Goal: Task Accomplishment & Management: Manage account settings

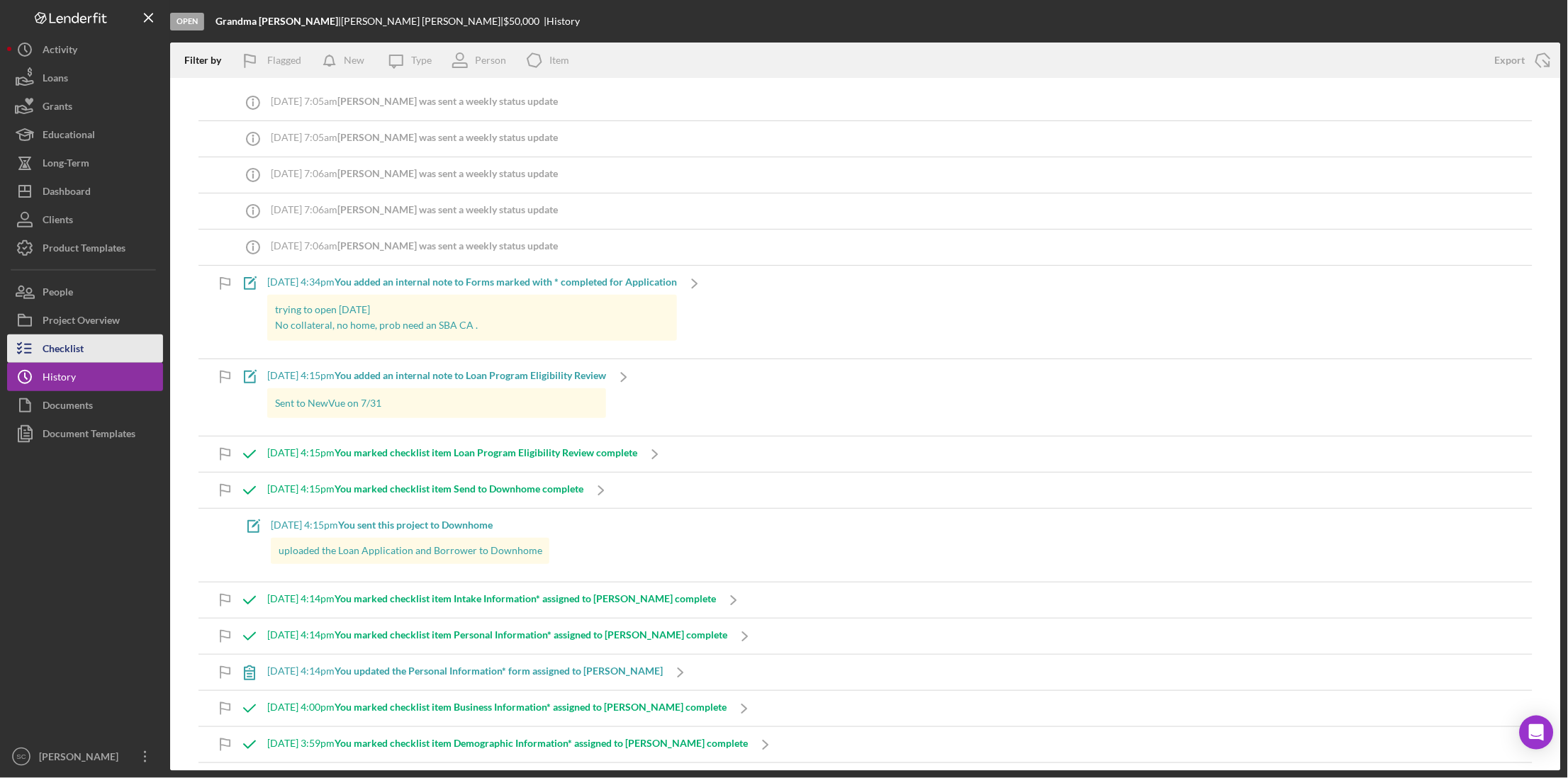
click at [91, 342] on button "Checklist" at bounding box center [84, 348] width 156 height 28
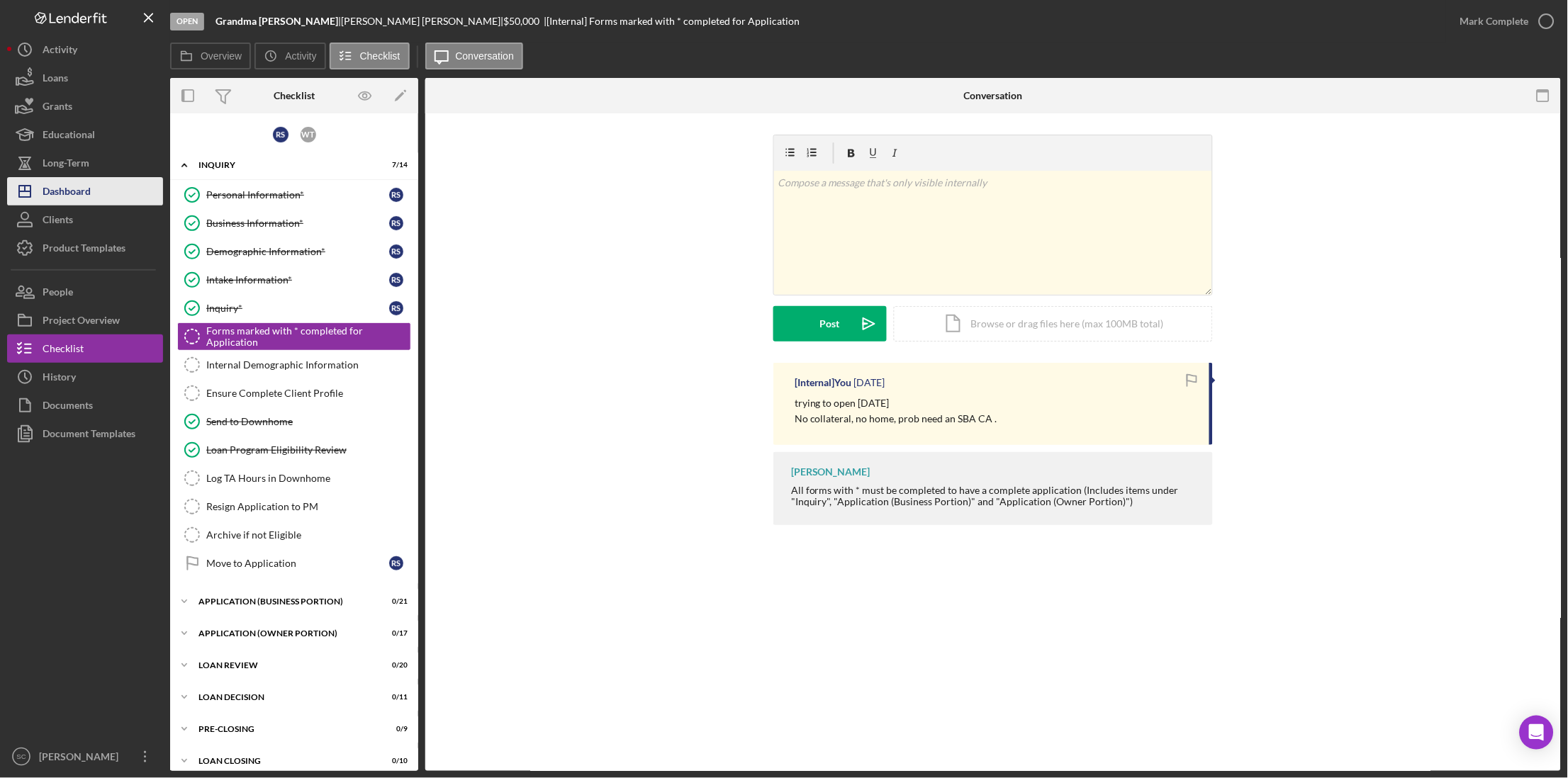
click at [93, 191] on button "Icon/Dashboard Dashboard" at bounding box center [84, 191] width 156 height 28
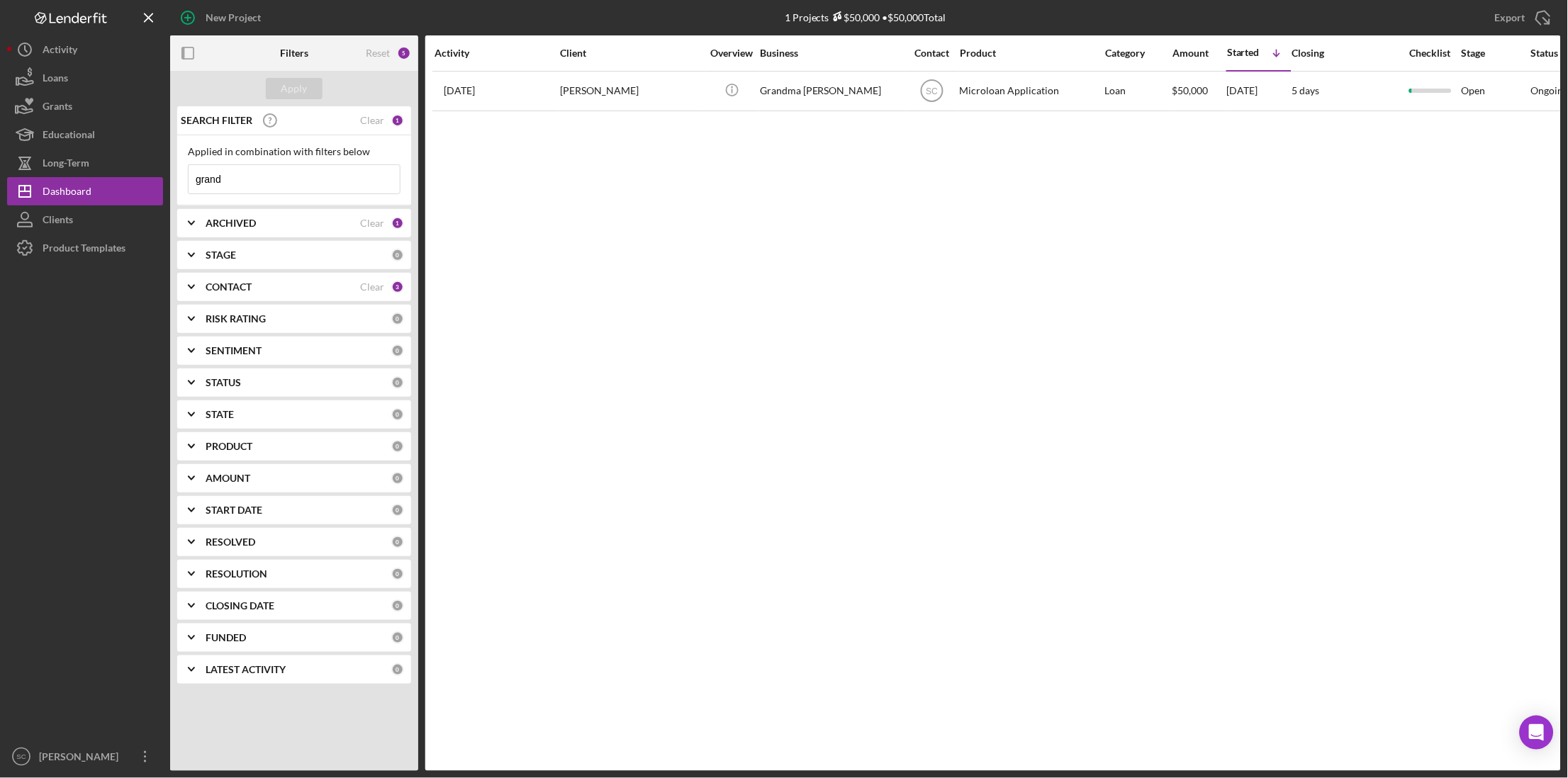
click at [391, 121] on div "SEARCH FILTER Clear 1" at bounding box center [291, 120] width 227 height 36
click at [369, 119] on div "Clear" at bounding box center [372, 120] width 24 height 11
click at [299, 80] on div "Apply" at bounding box center [294, 88] width 26 height 21
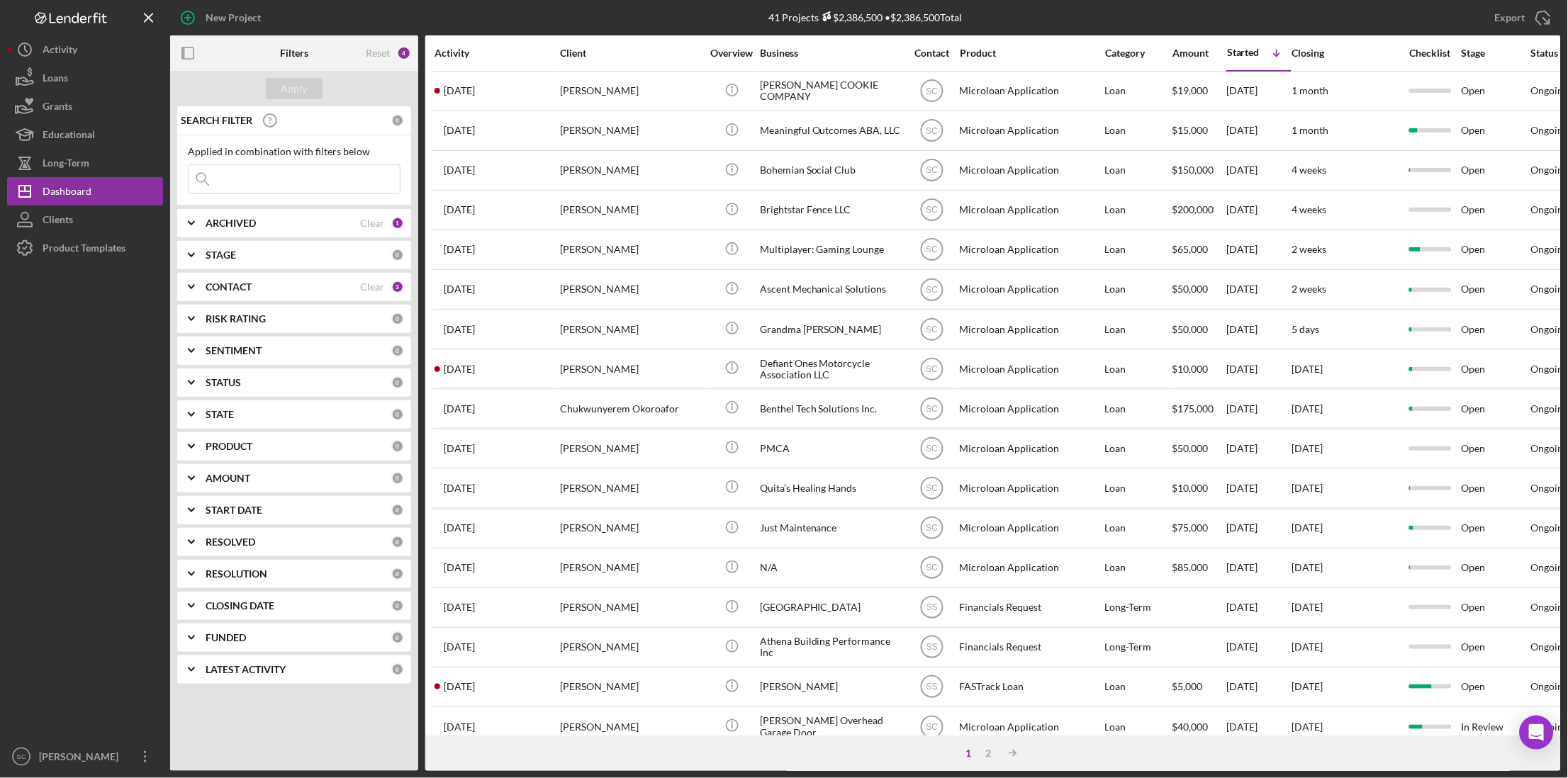
click at [236, 179] on input at bounding box center [294, 179] width 212 height 28
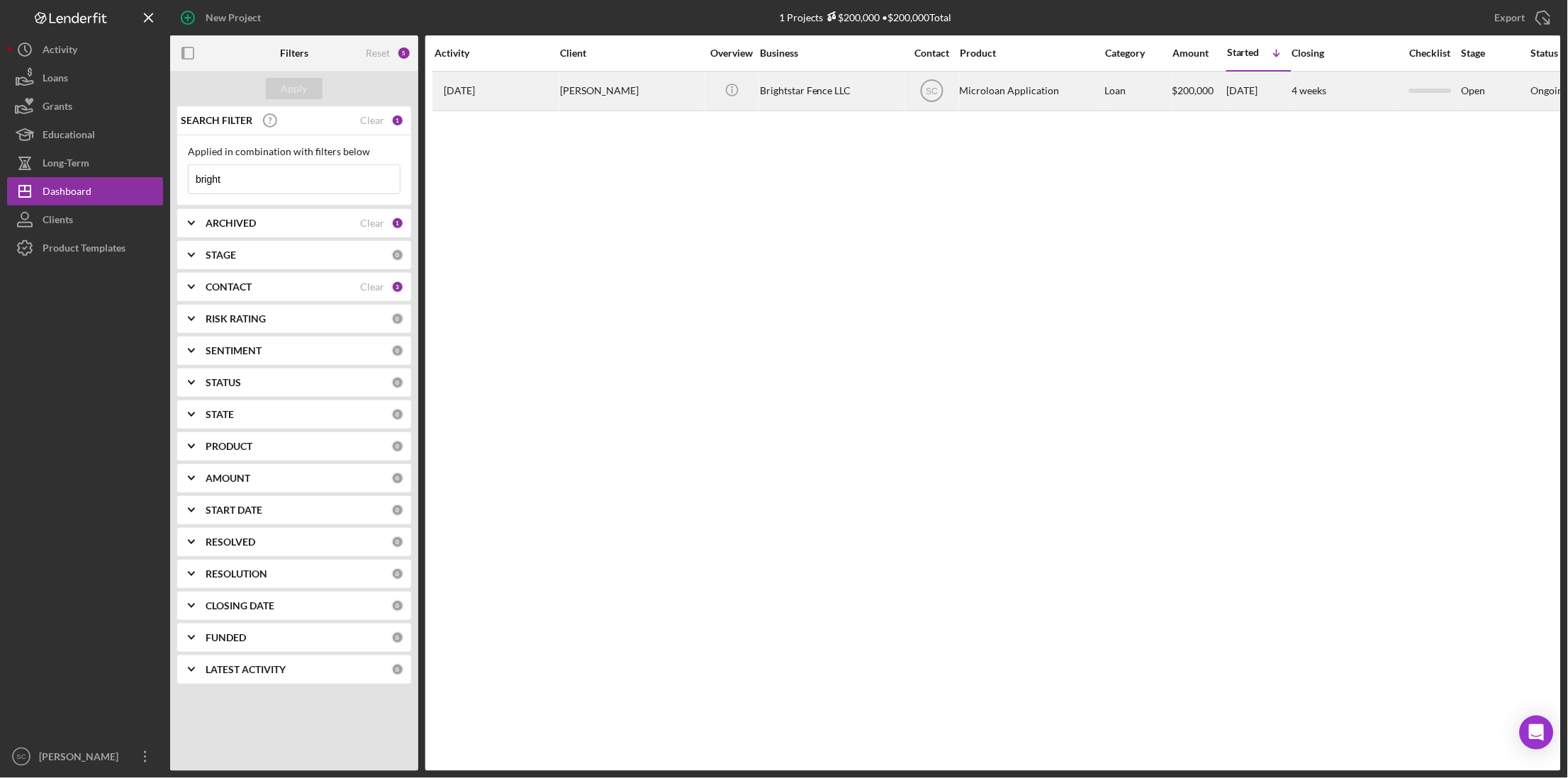
type input "bright"
click at [802, 101] on div "Brightstar Fence LLC" at bounding box center [831, 91] width 142 height 38
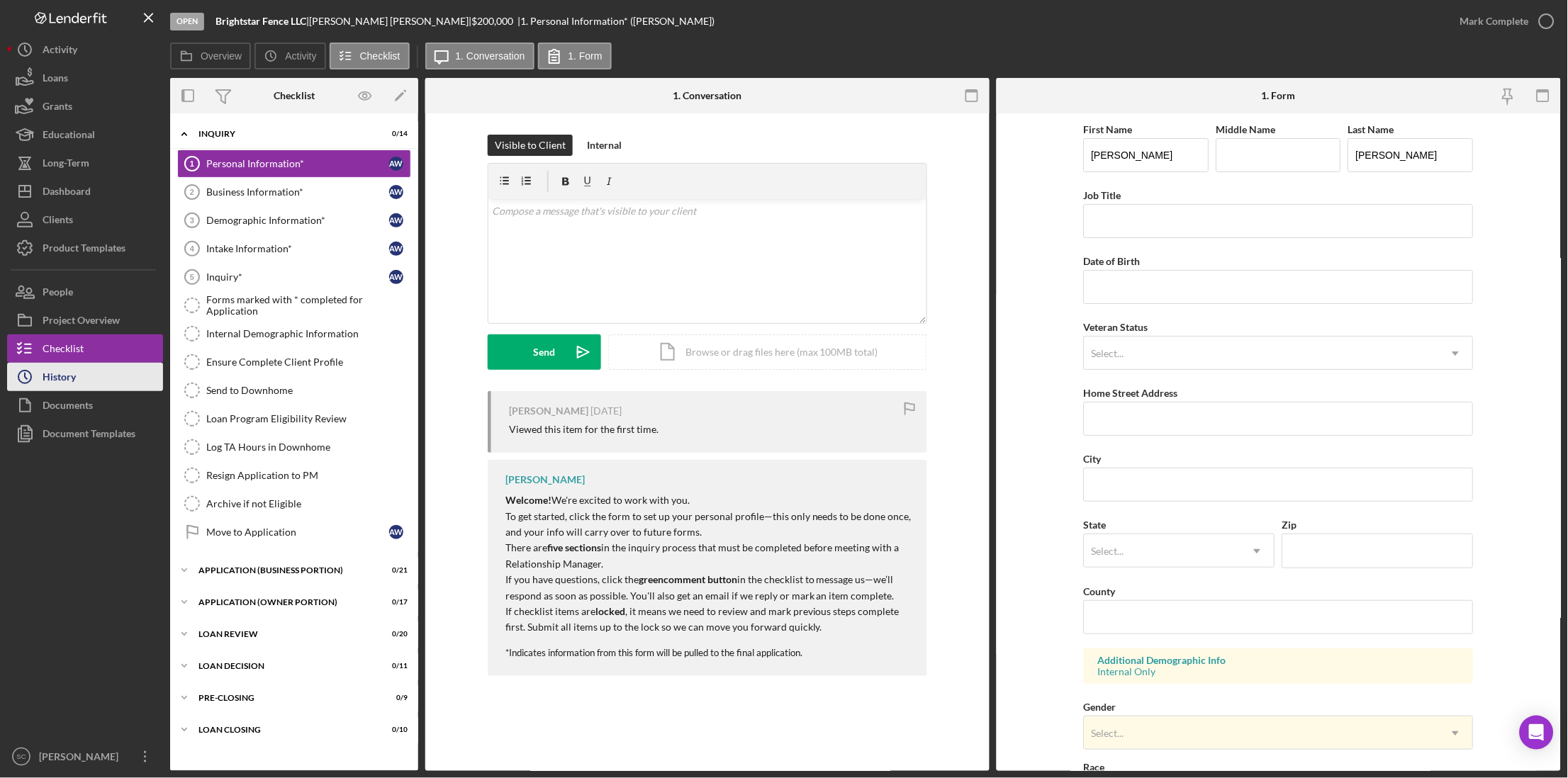
click at [67, 378] on div "History" at bounding box center [59, 378] width 33 height 32
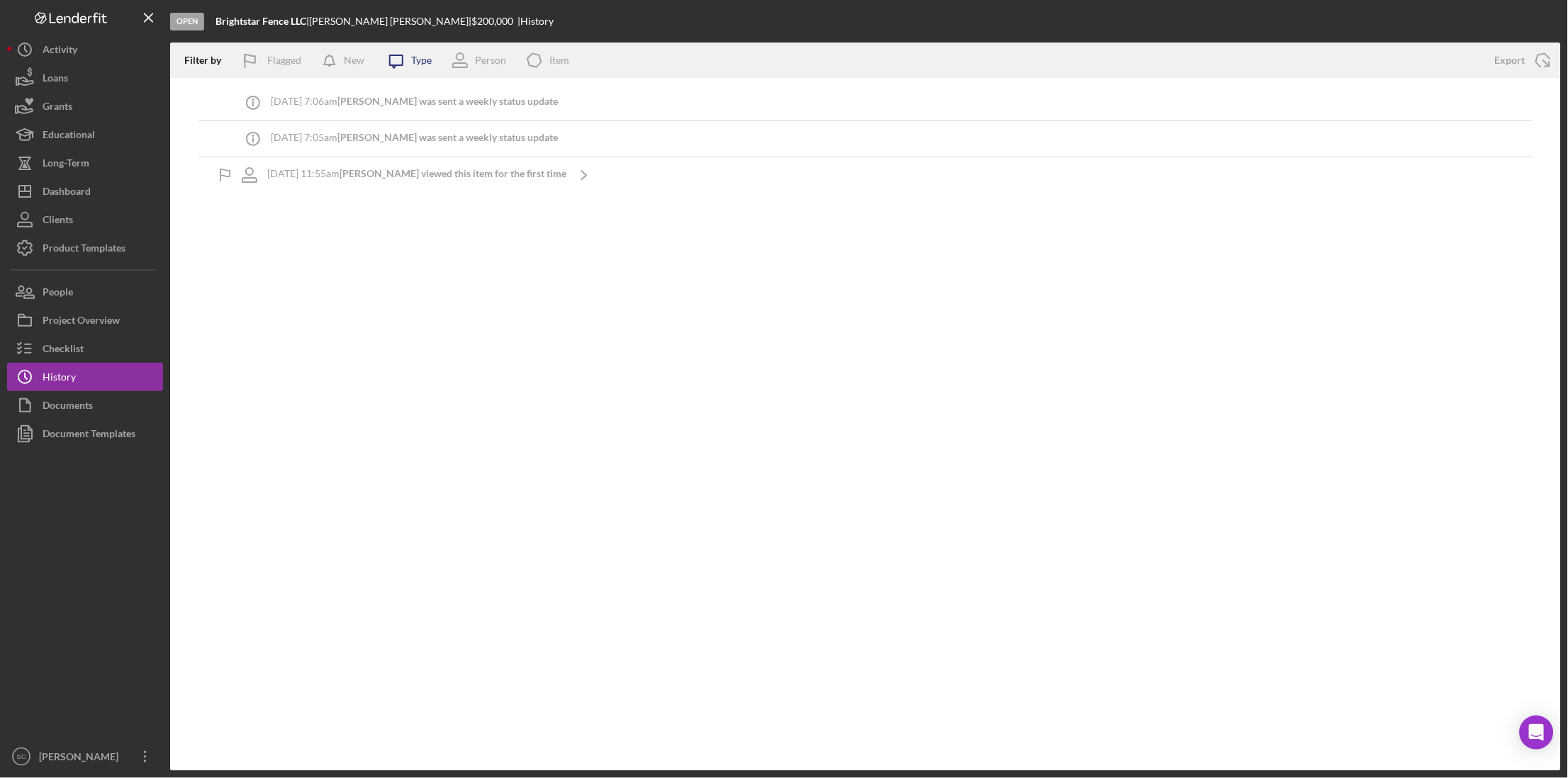
click at [412, 56] on icon "Icon/Message" at bounding box center [397, 61] width 36 height 36
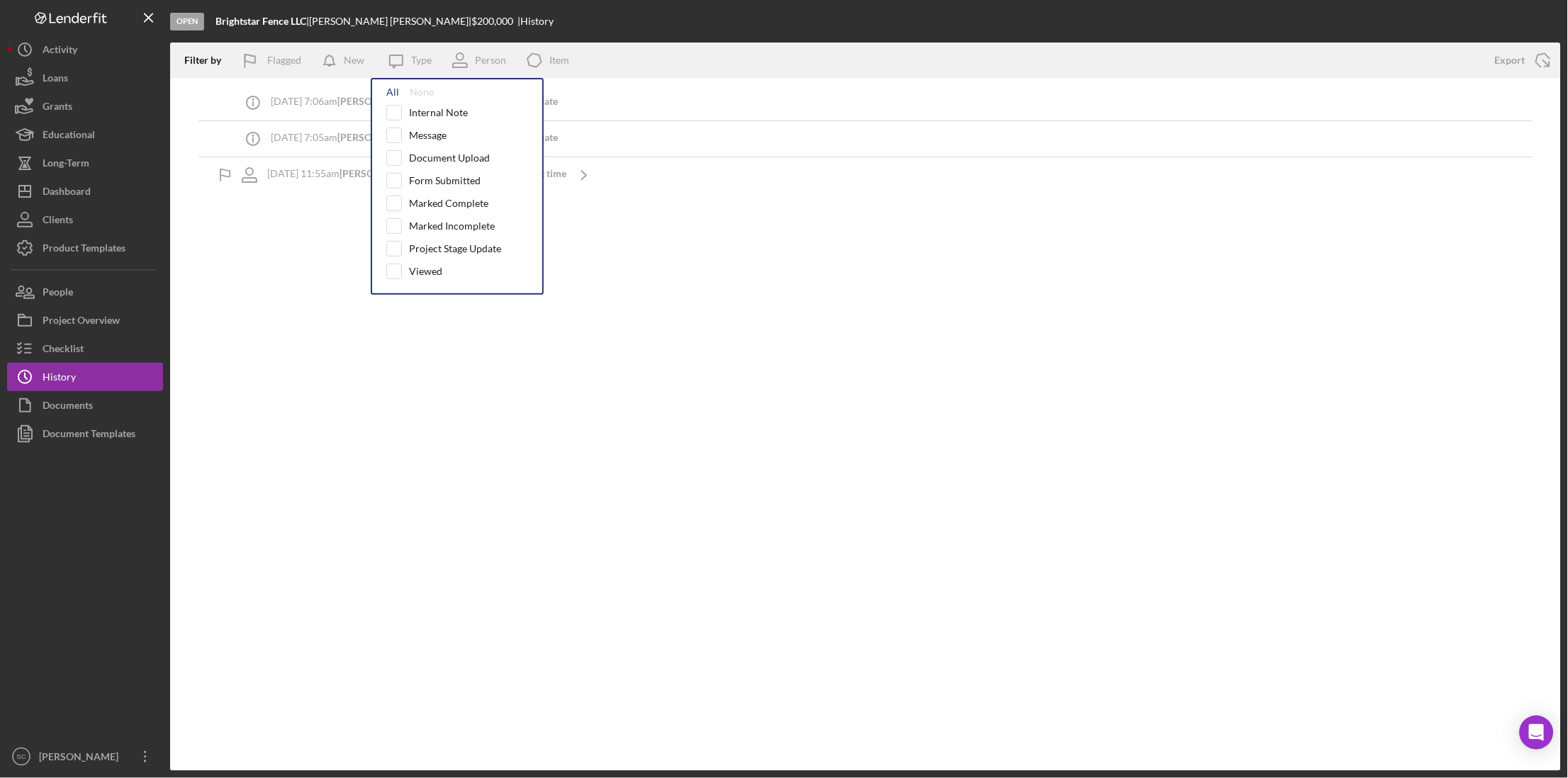
click at [386, 96] on div "All" at bounding box center [392, 91] width 13 height 11
checkbox input "true"
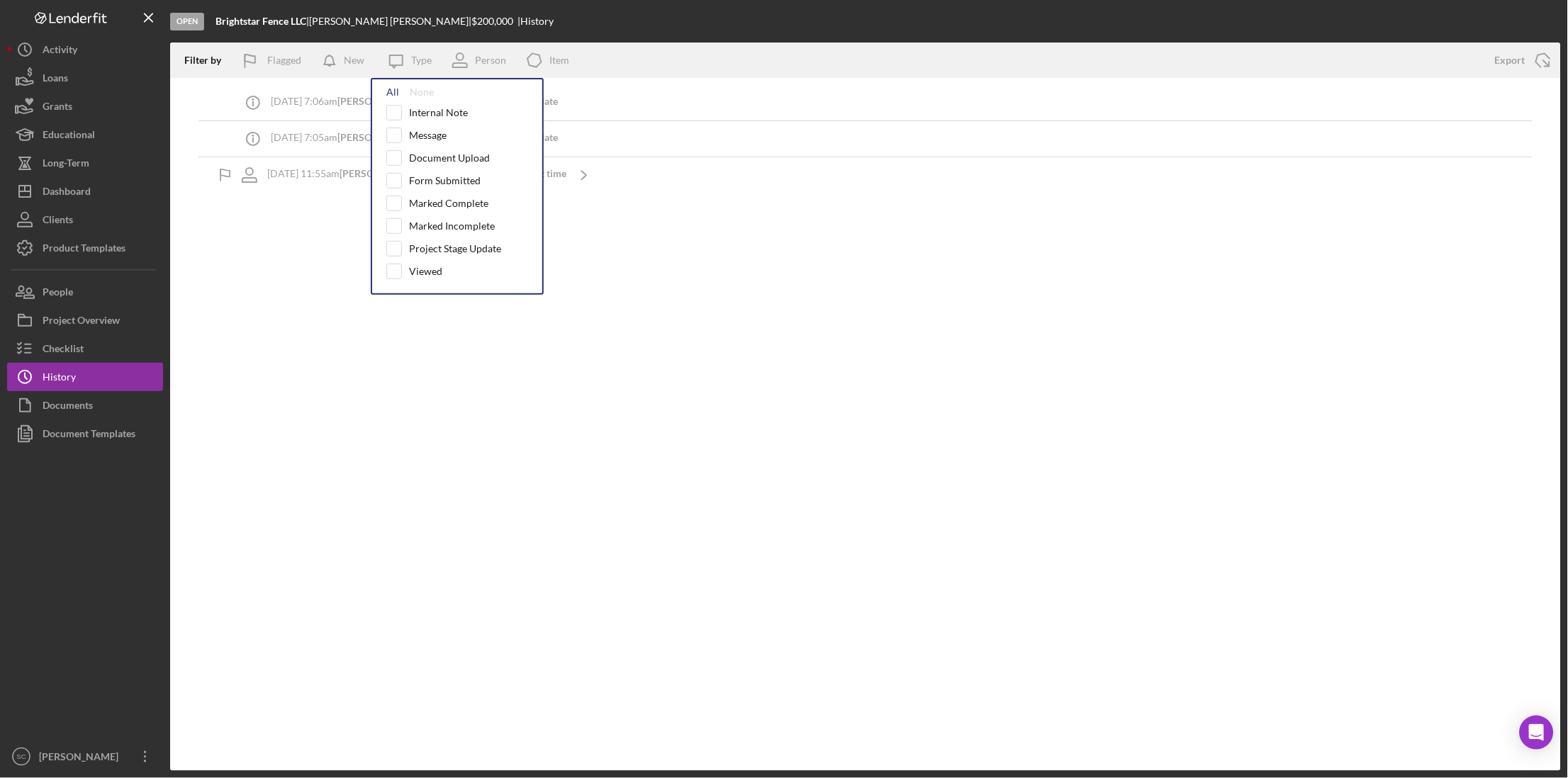
checkbox input "true"
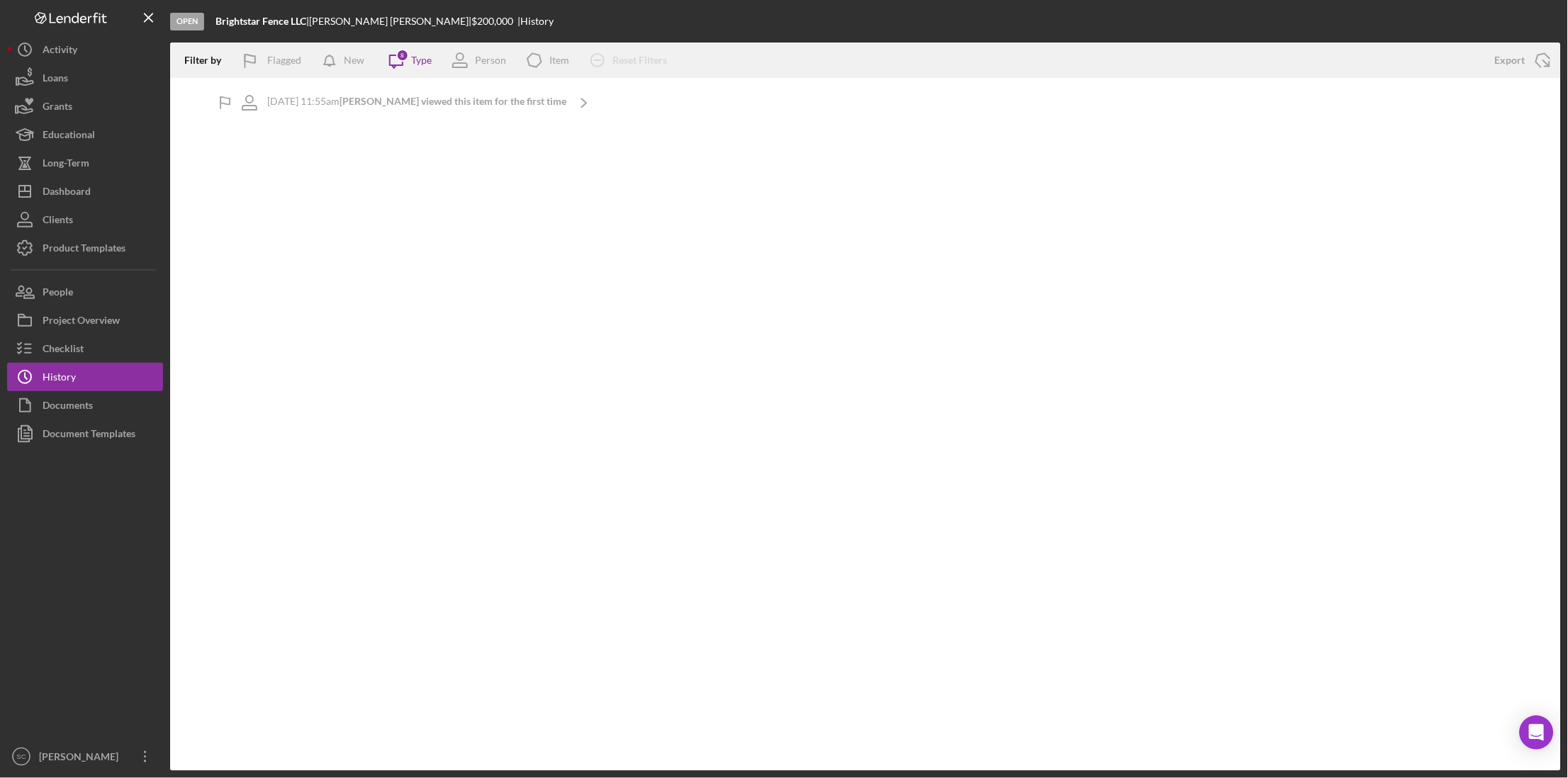
click at [508, 19] on div "Open Brightstar Fence LLC | [PERSON_NAME] | $200,000 $200,000 | History" at bounding box center [865, 21] width 1391 height 43
click at [55, 353] on div "Checklist" at bounding box center [63, 350] width 41 height 32
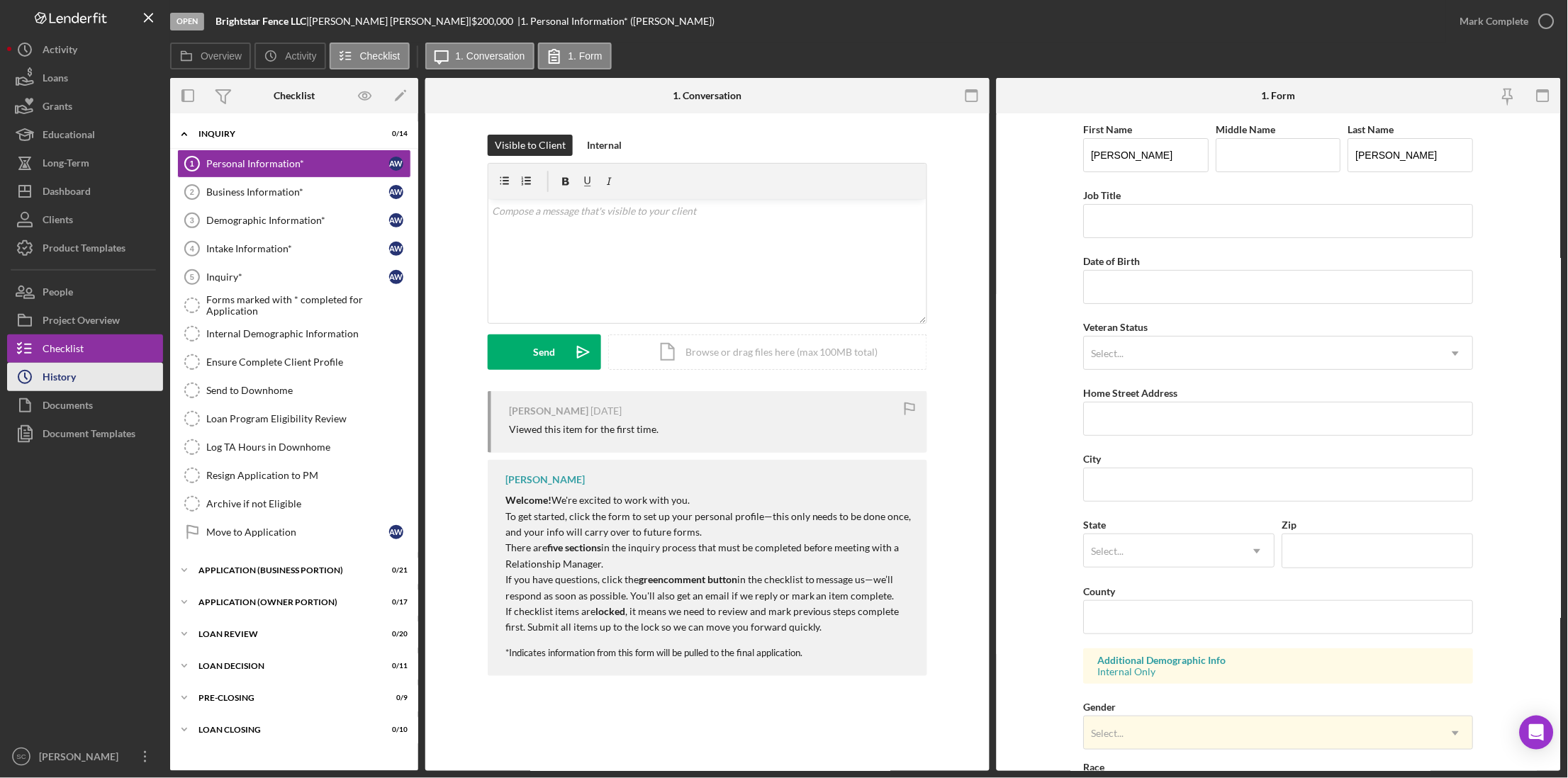
click at [57, 374] on div "History" at bounding box center [59, 378] width 33 height 32
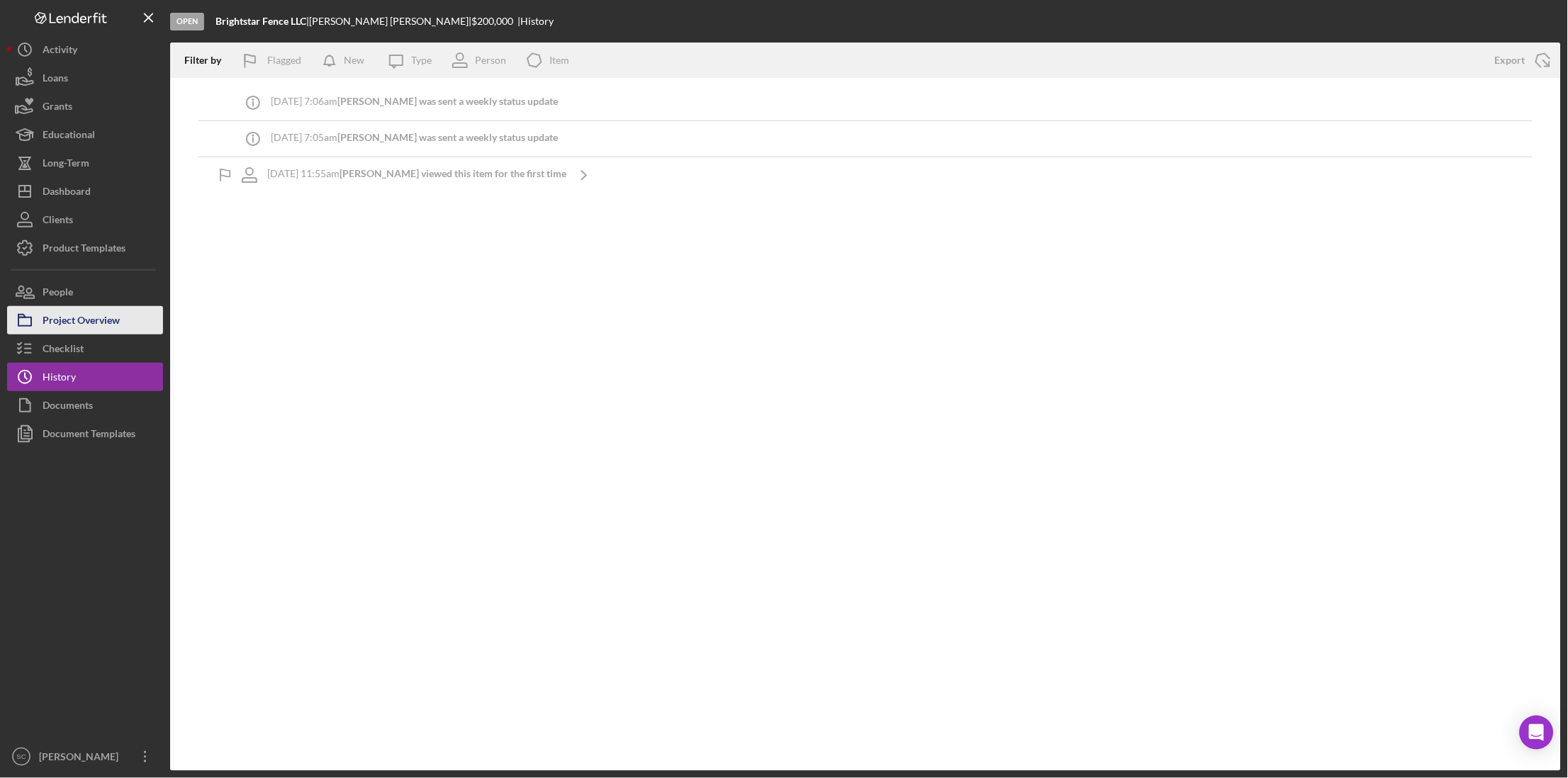
click at [117, 325] on div "Project Overview" at bounding box center [81, 322] width 78 height 32
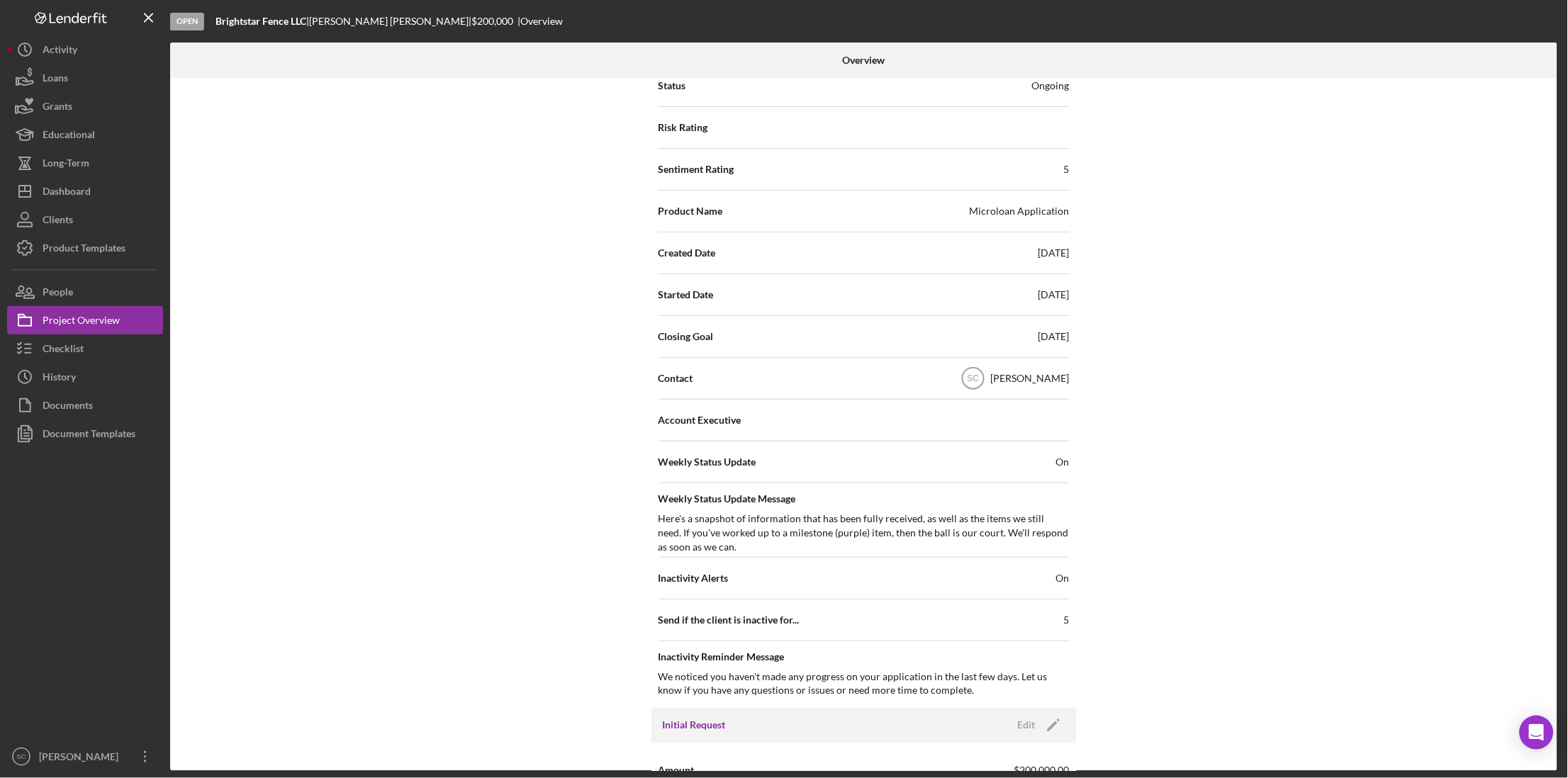
scroll to position [189, 0]
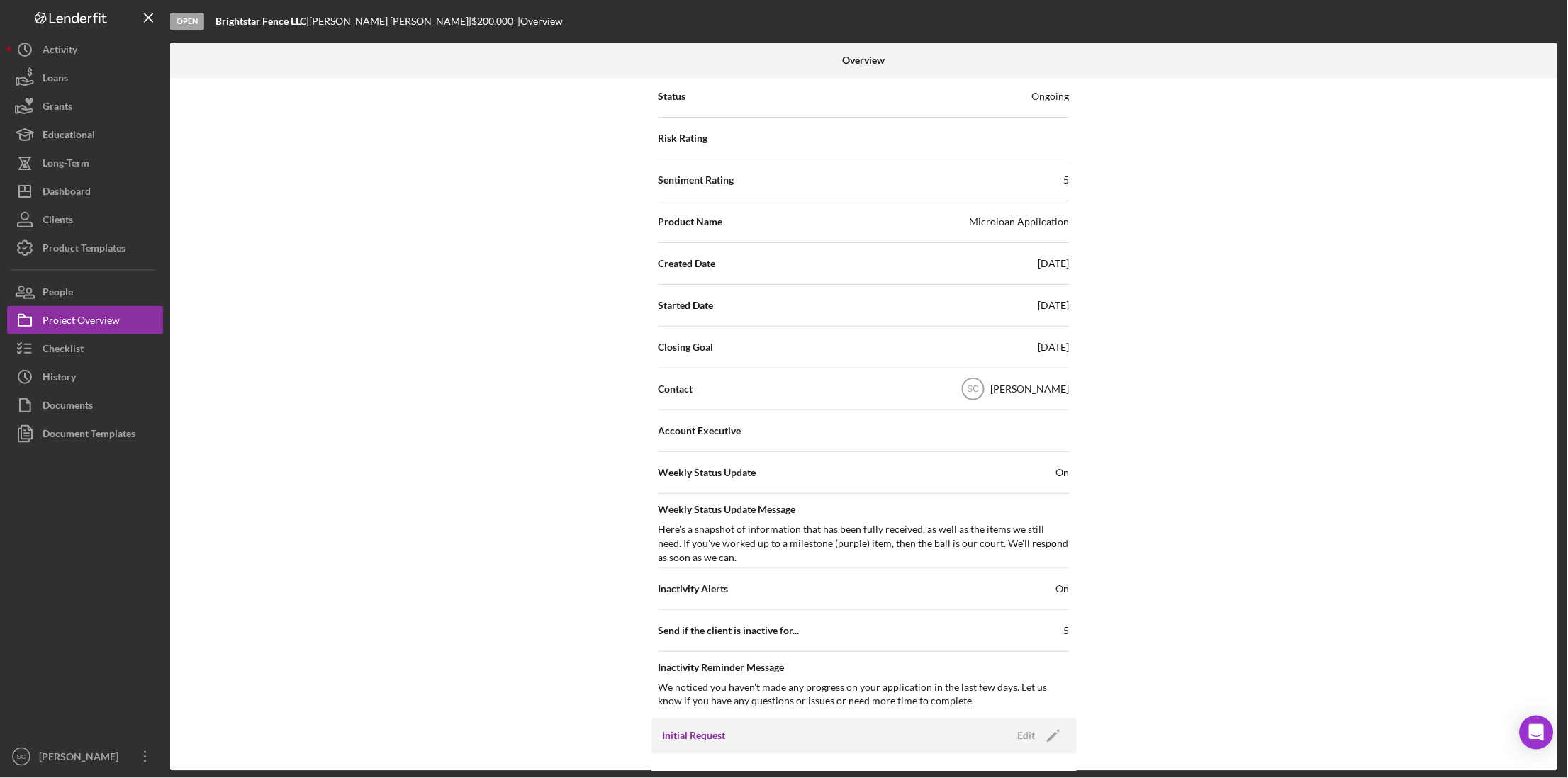
click at [935, 540] on div "Here's a snapshot of information that has been fully received, as well as the i…" at bounding box center [864, 543] width 411 height 43
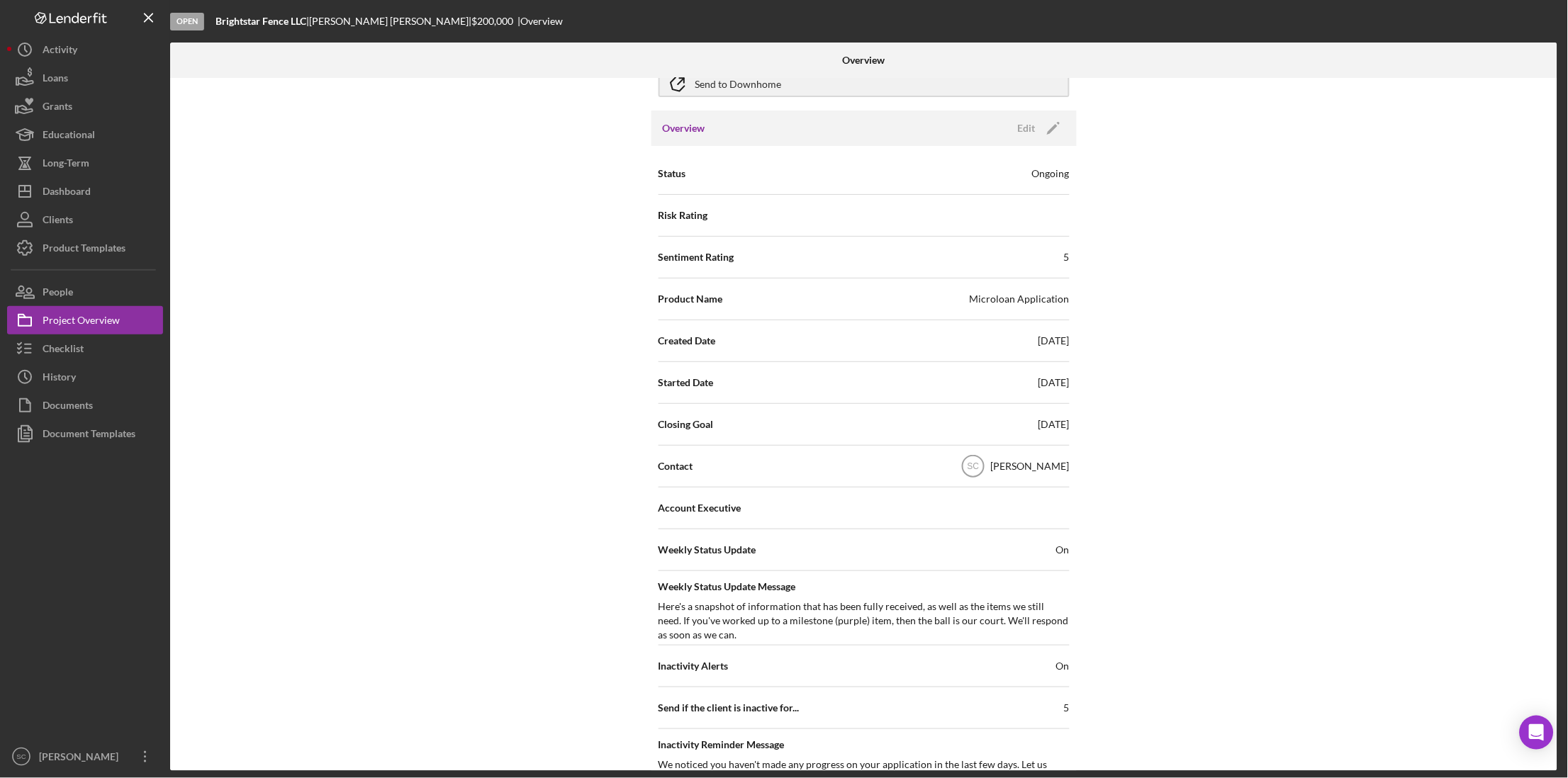
scroll to position [0, 0]
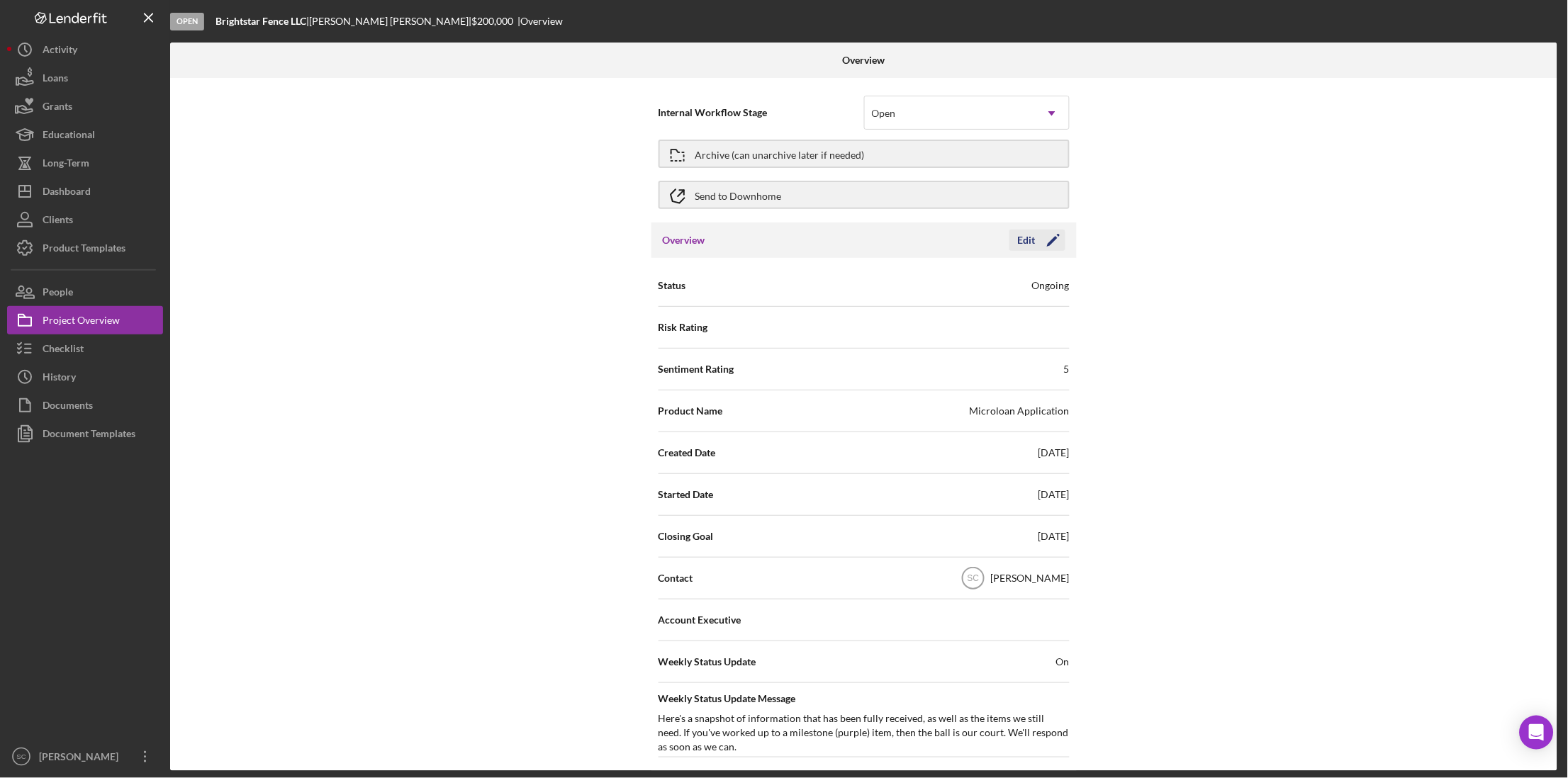
click at [1026, 242] on div "Edit" at bounding box center [1026, 240] width 18 height 21
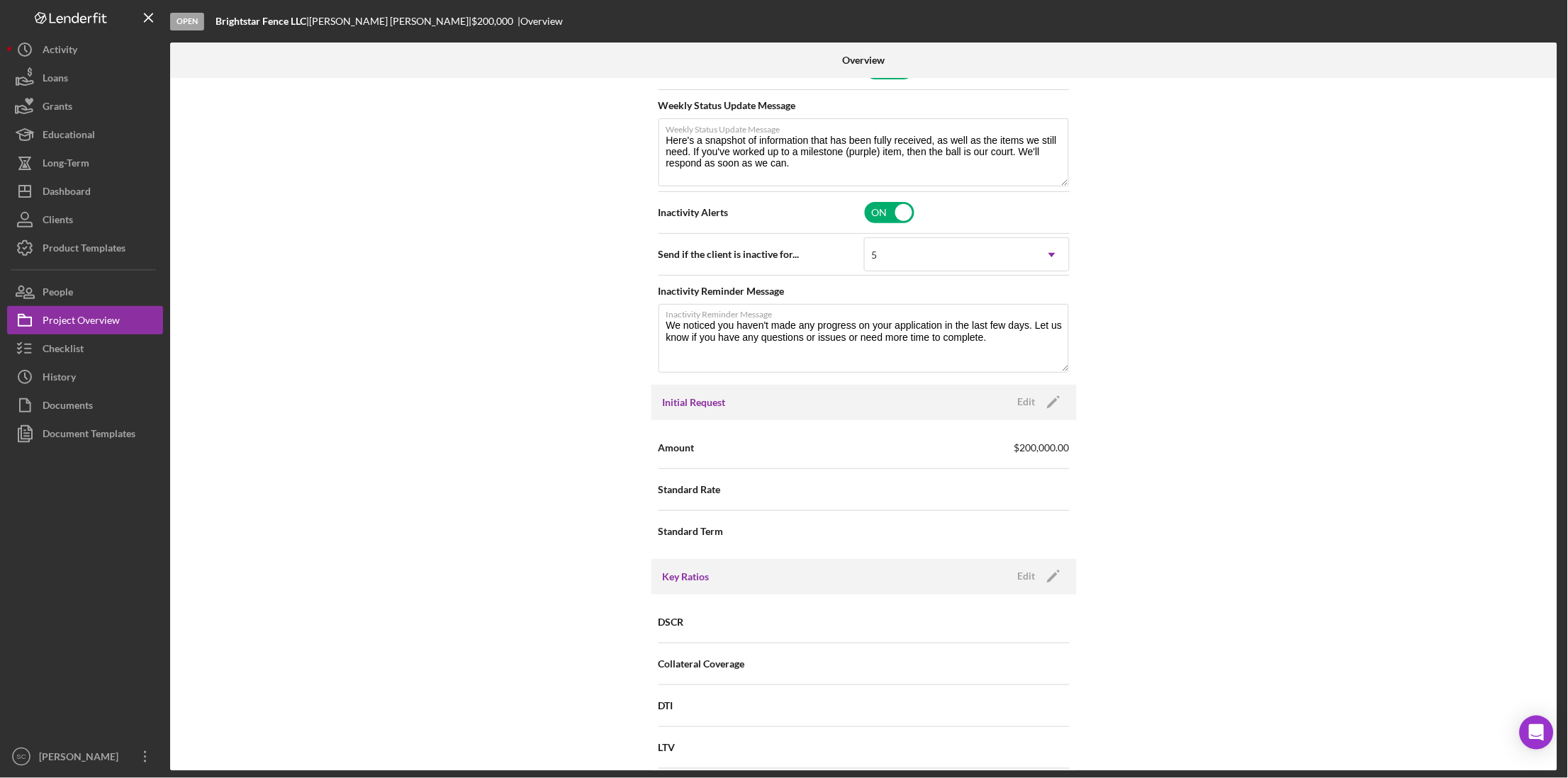
scroll to position [620, 0]
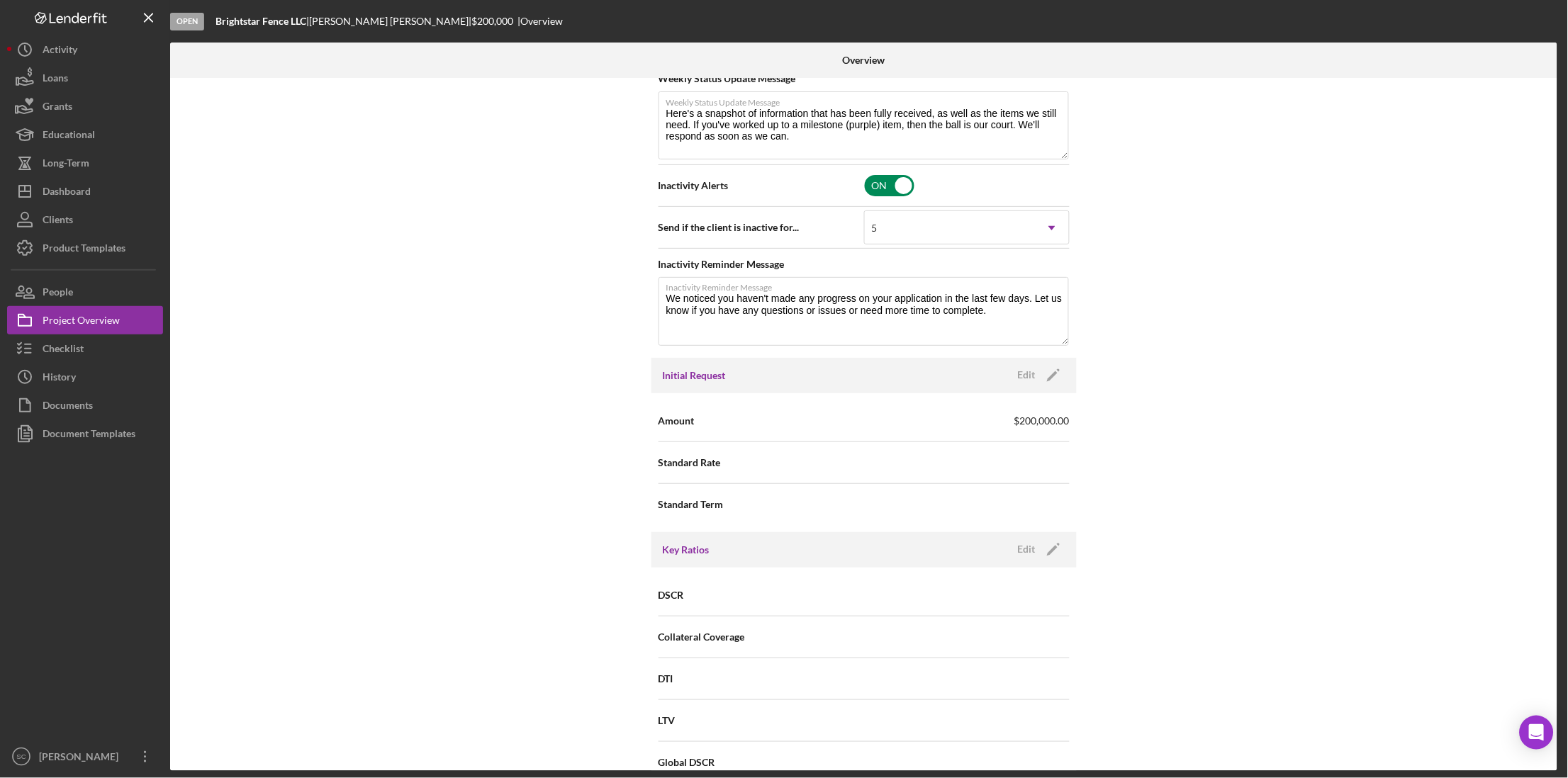
click at [902, 189] on input "checkbox" at bounding box center [890, 185] width 49 height 21
checkbox input "false"
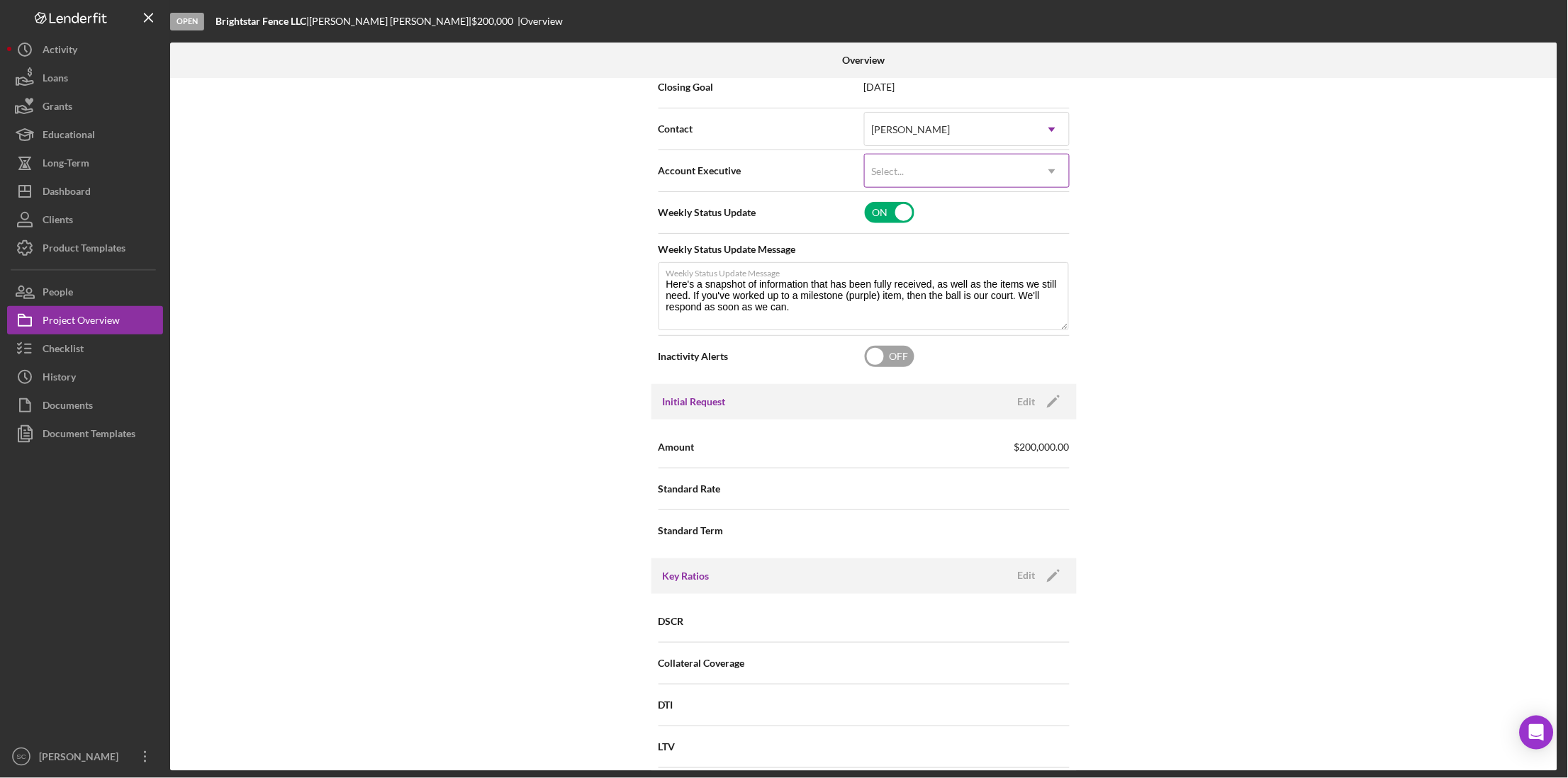
scroll to position [443, 0]
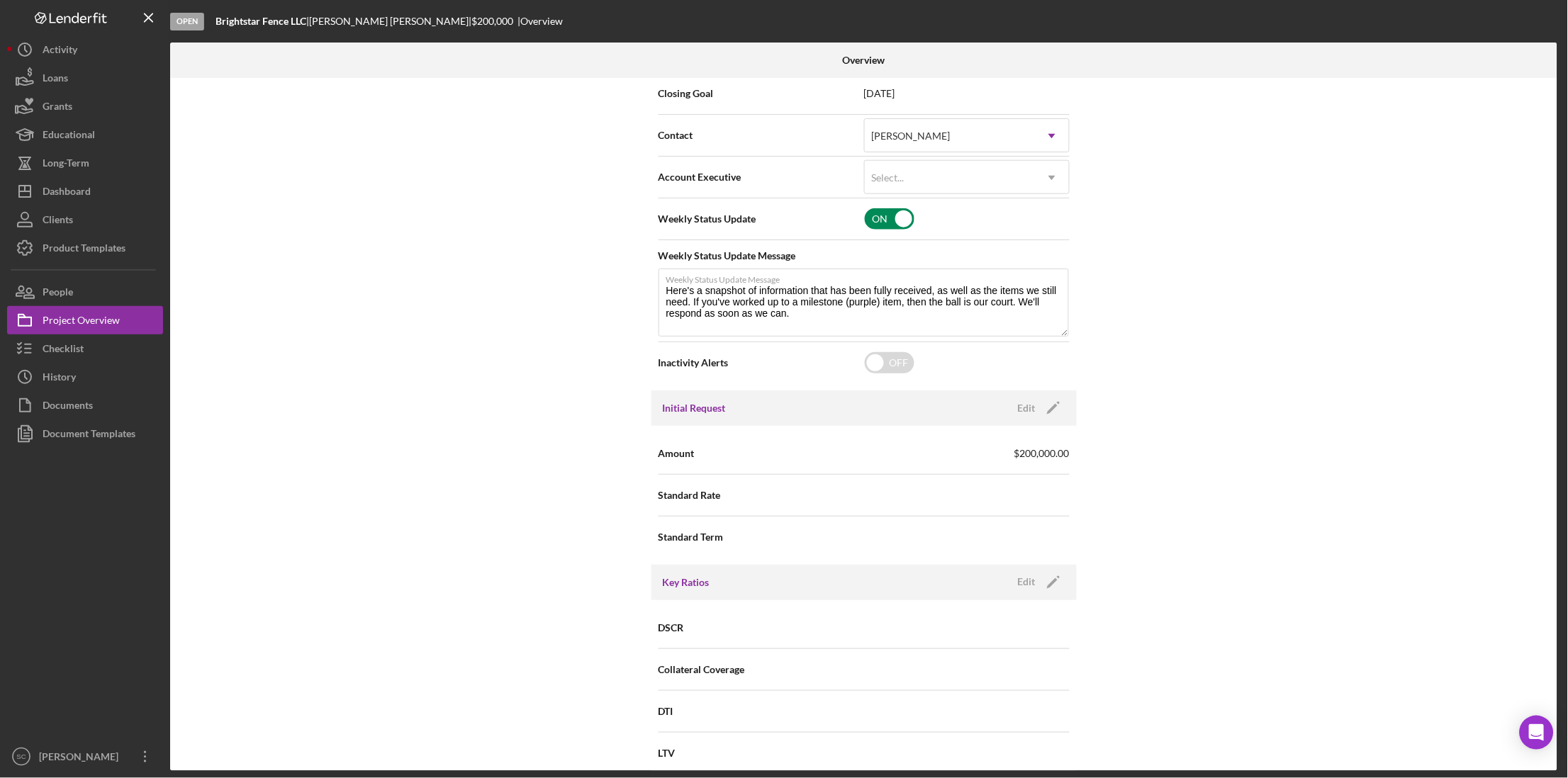
click at [895, 220] on input "checkbox" at bounding box center [890, 218] width 49 height 21
checkbox input "false"
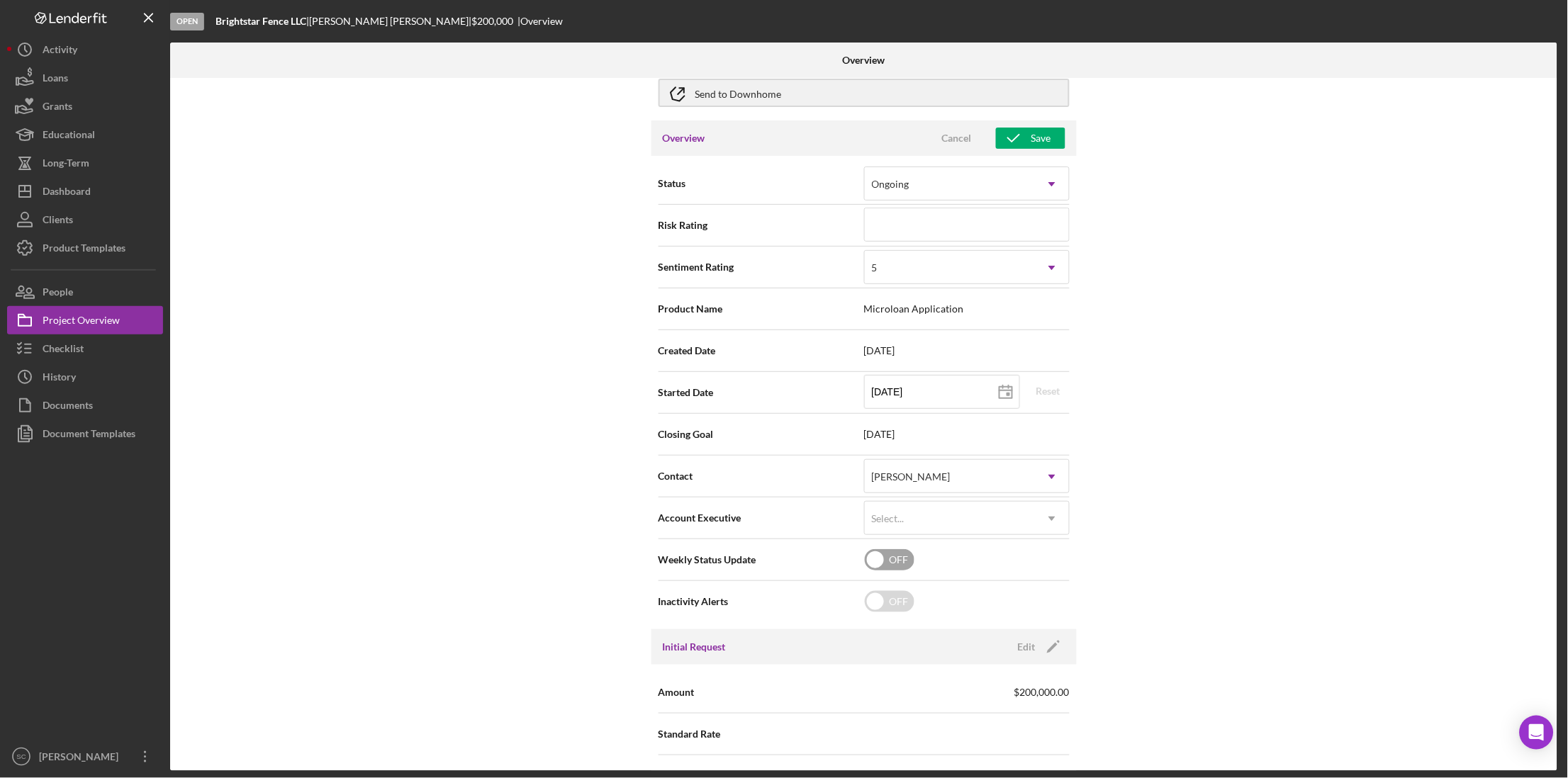
scroll to position [0, 0]
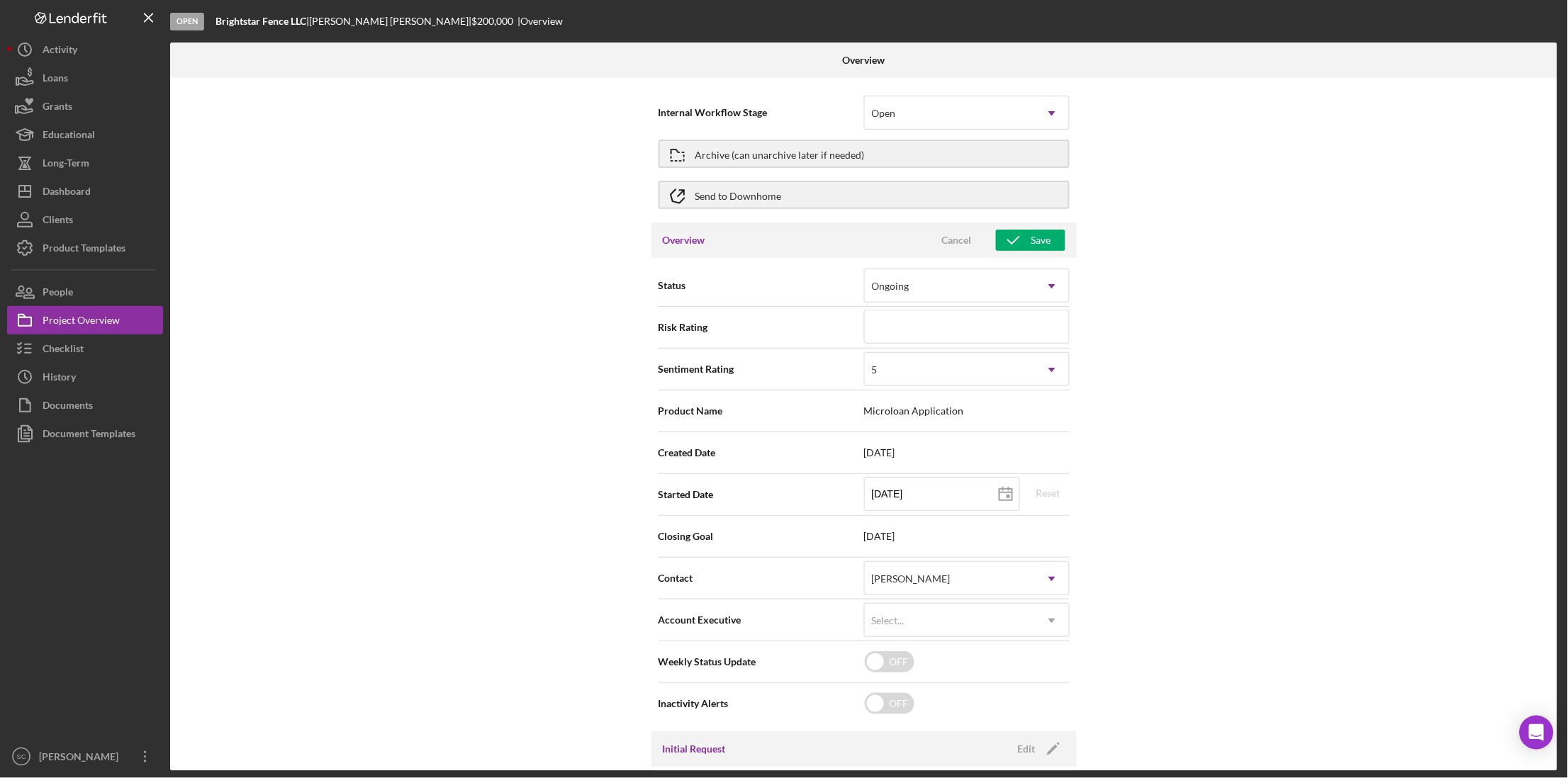
drag, startPoint x: 1013, startPoint y: 243, endPoint x: 873, endPoint y: 235, distance: 140.2
click at [1011, 243] on icon "button" at bounding box center [1013, 241] width 36 height 36
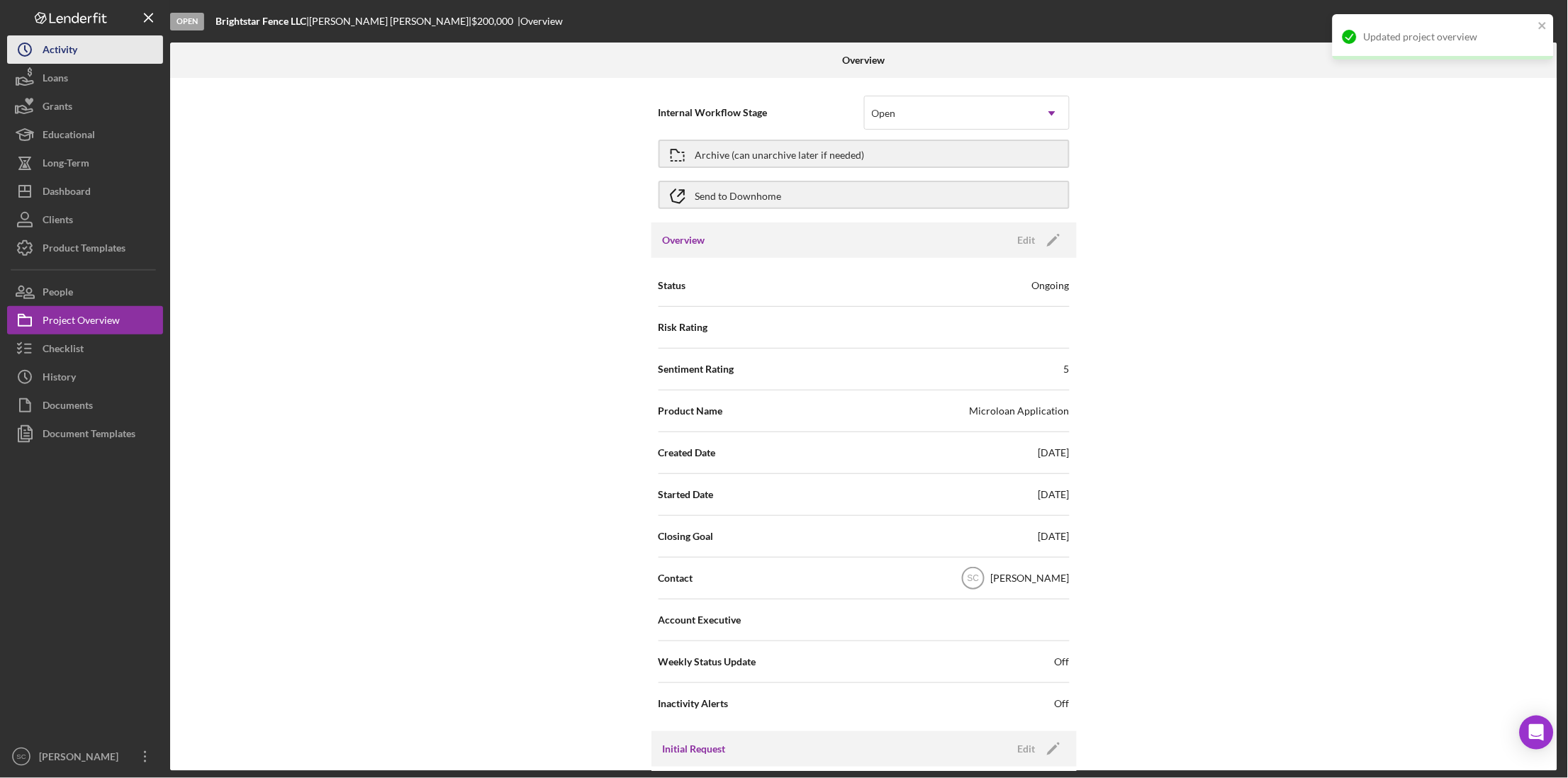
click at [89, 44] on button "Icon/History Activity" at bounding box center [84, 49] width 156 height 28
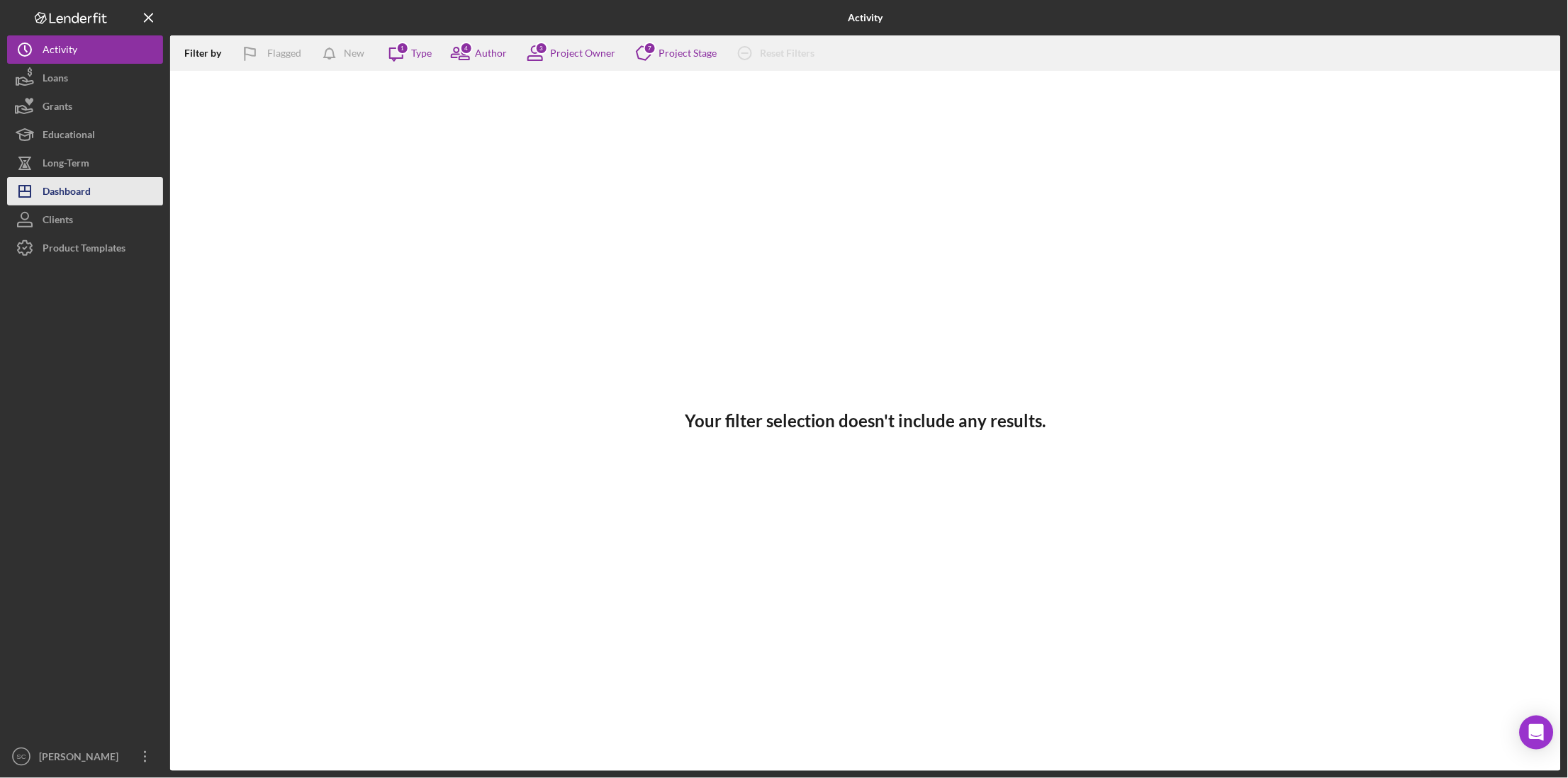
click at [75, 189] on div "Dashboard" at bounding box center [67, 193] width 48 height 32
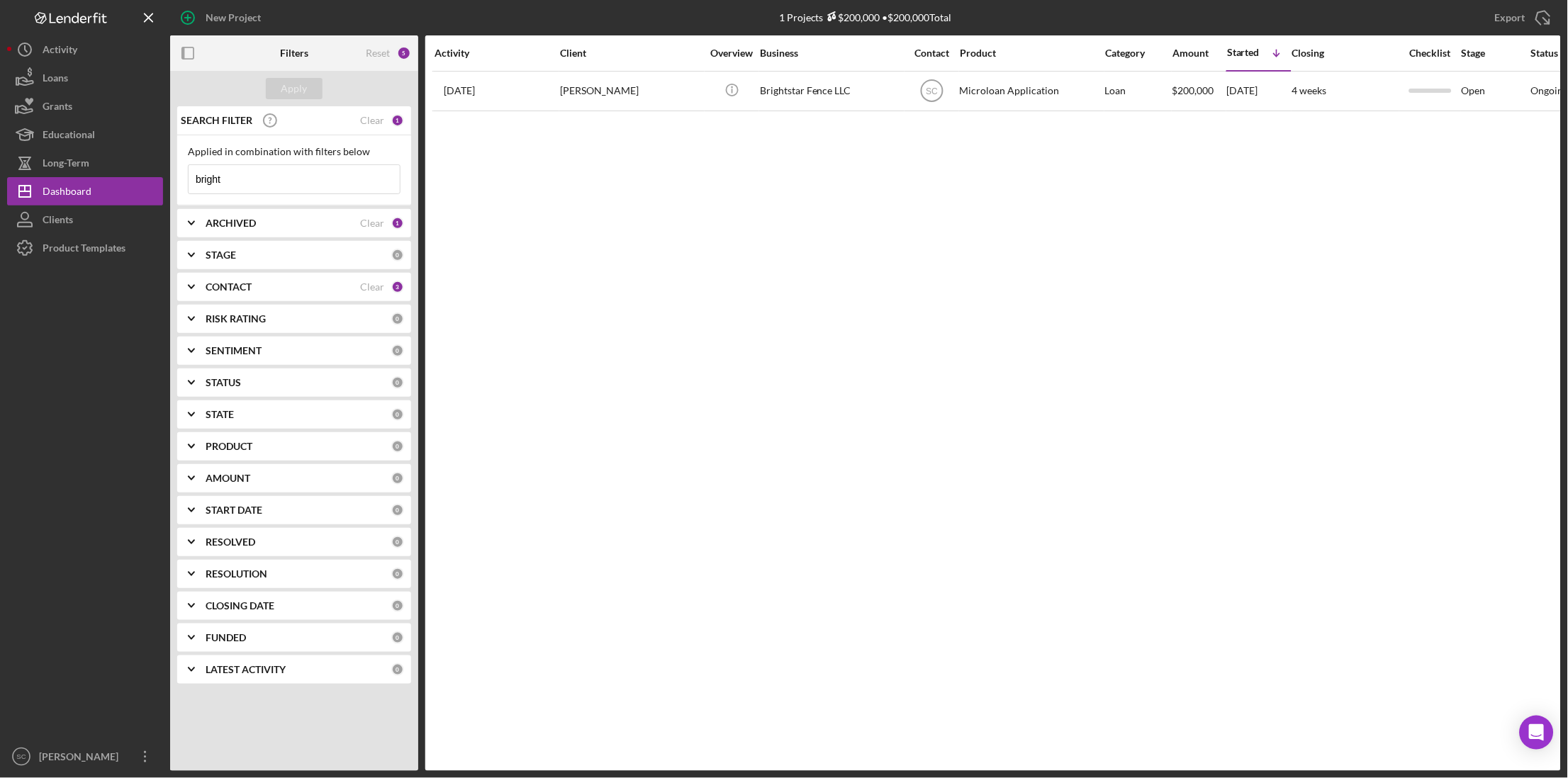
click at [399, 125] on div "1" at bounding box center [398, 120] width 13 height 13
click at [381, 117] on div "Clear" at bounding box center [372, 120] width 24 height 11
click at [313, 85] on button "Apply" at bounding box center [294, 88] width 56 height 21
